Goal: Task Accomplishment & Management: Manage account settings

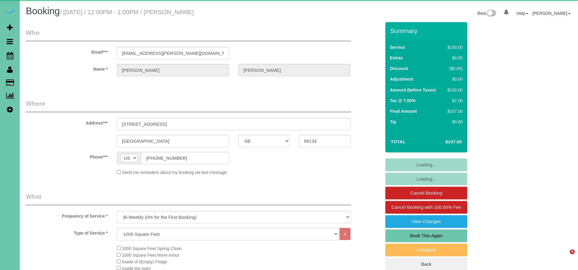
select select "NE"
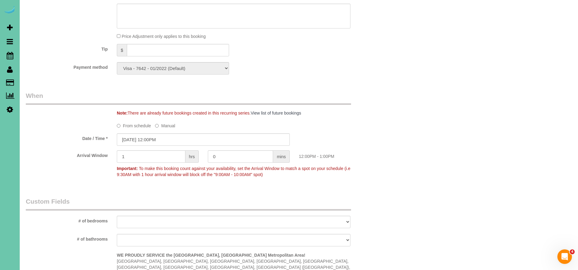
scroll to position [386, 0]
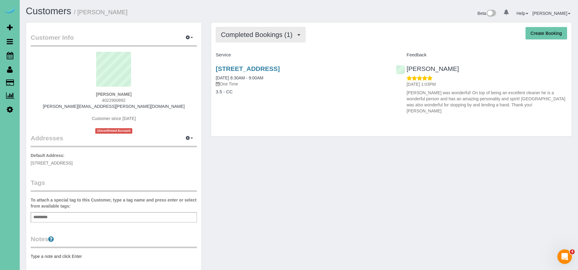
click at [260, 33] on span "Completed Bookings (1)" at bounding box center [258, 35] width 75 height 8
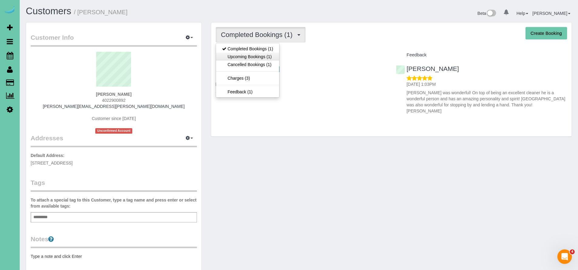
click at [248, 56] on link "Upcoming Bookings (1)" at bounding box center [247, 57] width 63 height 8
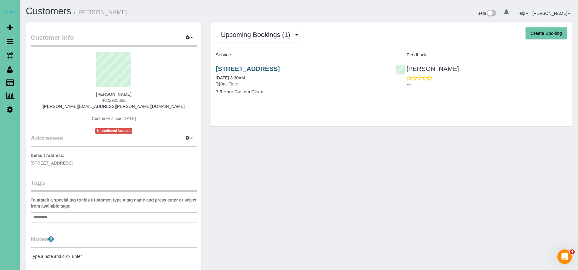
click at [280, 68] on link "17816 Corby St, Omaha, NE 68116" at bounding box center [248, 68] width 64 height 7
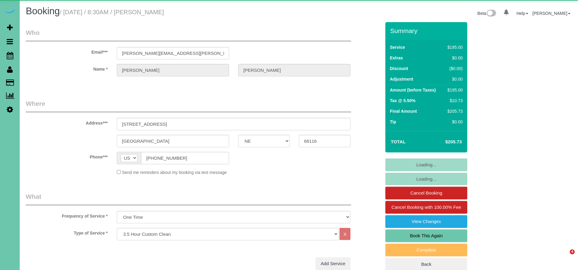
select select "NE"
select select "object:823"
select select "number:41"
